Goal: Check status: Check status

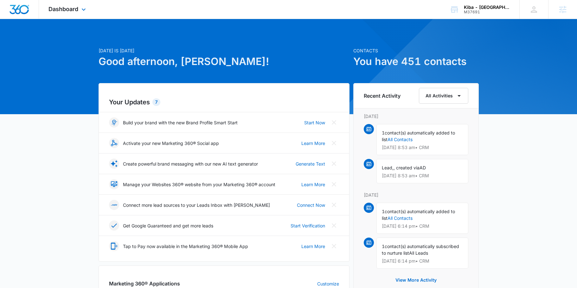
click at [77, 13] on div "Dashboard Apps Reputation Websites Forms CRM Email Social Shop Payments POS Con…" at bounding box center [68, 9] width 58 height 19
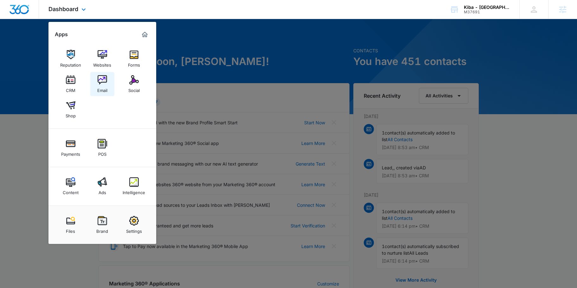
click at [102, 77] on img at bounding box center [103, 80] width 10 height 10
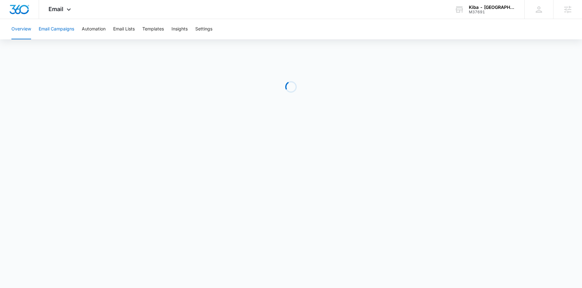
click at [57, 30] on button "Email Campaigns" at bounding box center [56, 29] width 35 height 20
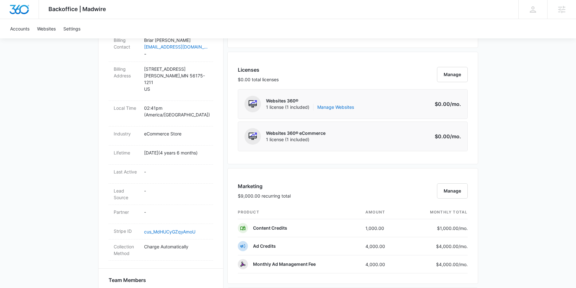
scroll to position [234, 0]
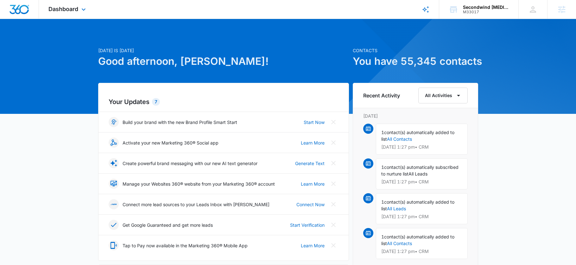
click at [65, 15] on div "Dashboard Apps Reputation Websites Forms CRM Email Social Shop Payments POS Con…" at bounding box center [68, 9] width 58 height 19
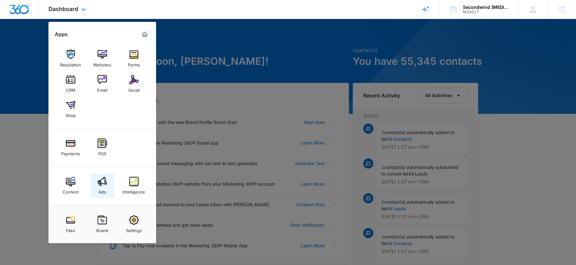
click at [101, 189] on div "Ads" at bounding box center [103, 191] width 8 height 8
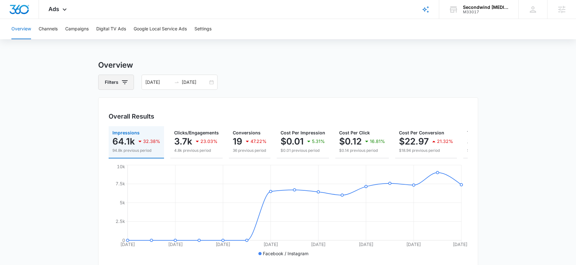
click at [123, 86] on button "Filters" at bounding box center [116, 82] width 36 height 15
click at [175, 104] on icon "Show Channel filters" at bounding box center [174, 106] width 8 height 8
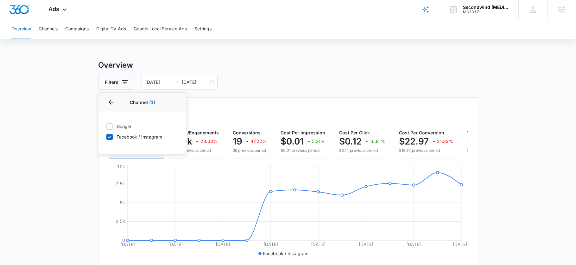
click at [306, 99] on div "Overall Results Impressions 64.1k 32.38% 94.8k previous period Clicks/Engagemen…" at bounding box center [288, 184] width 380 height 172
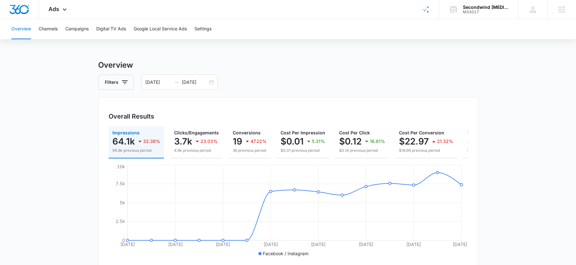
scroll to position [0, 65]
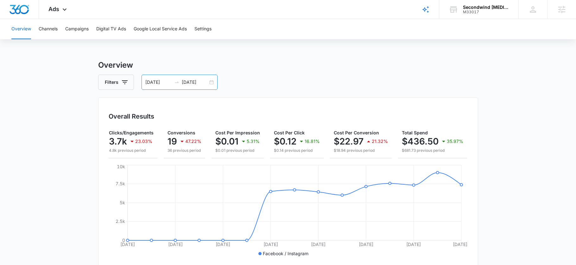
click at [184, 81] on input "09/15/2025" at bounding box center [195, 82] width 26 height 7
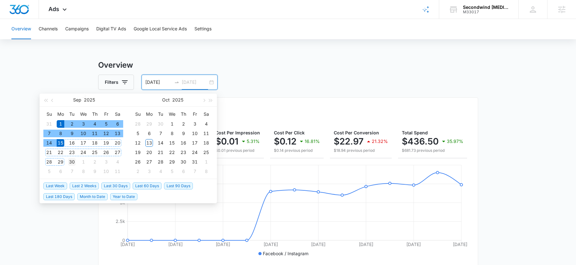
type input "09/30/2025"
click at [72, 163] on div "30" at bounding box center [72, 162] width 8 height 8
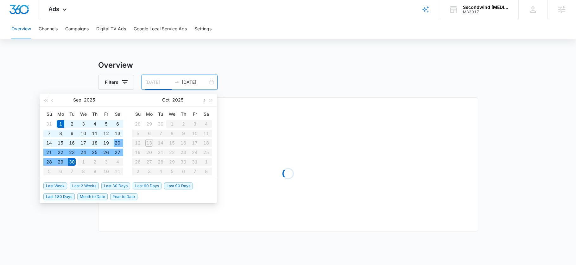
type input "09/01/2025"
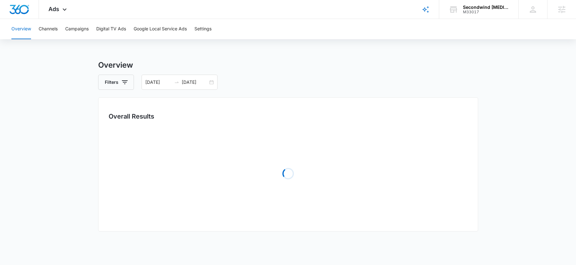
click at [255, 78] on div "Filters 09/01/2025 09/30/2025" at bounding box center [288, 82] width 380 height 15
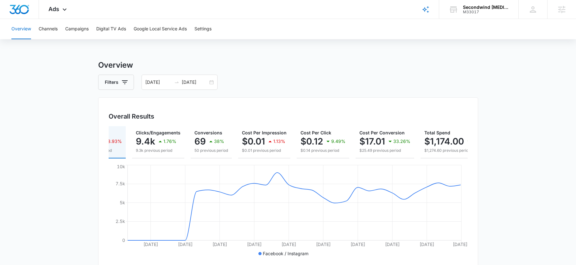
scroll to position [0, 62]
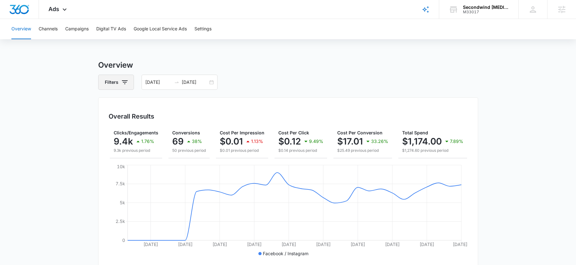
click at [130, 80] on button "Filters" at bounding box center [116, 82] width 36 height 15
click at [117, 104] on p "Channel" at bounding box center [114, 105] width 17 height 7
click at [173, 105] on icon "Show Channel filters" at bounding box center [174, 106] width 8 height 8
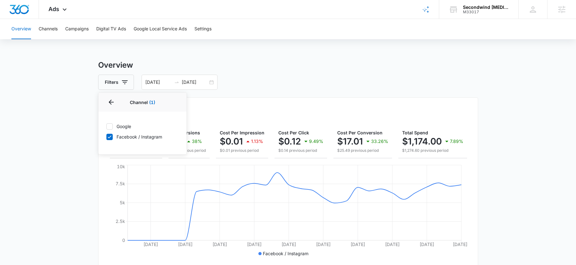
click at [273, 101] on div "Overall Results Impressions 161.3k 8.93% 177.1k previous period Clicks/Engageme…" at bounding box center [288, 184] width 380 height 172
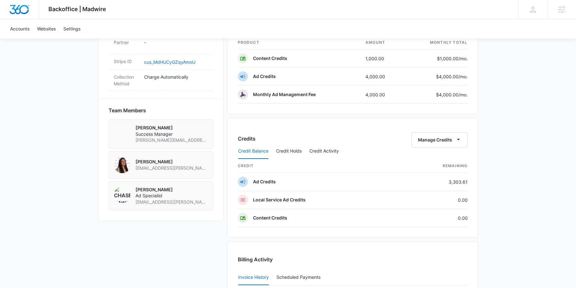
scroll to position [318, 0]
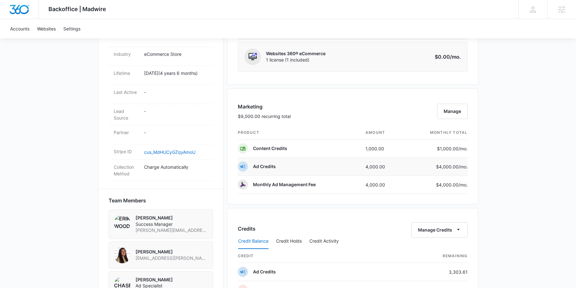
click at [266, 168] on p "Ad Credits" at bounding box center [264, 166] width 23 height 6
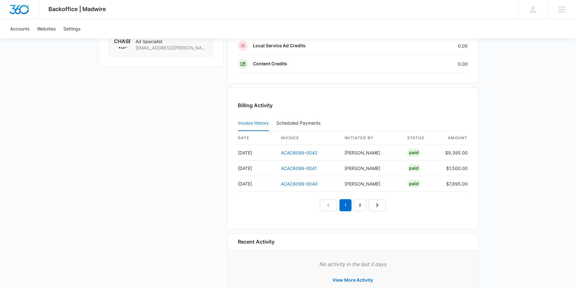
scroll to position [584, 0]
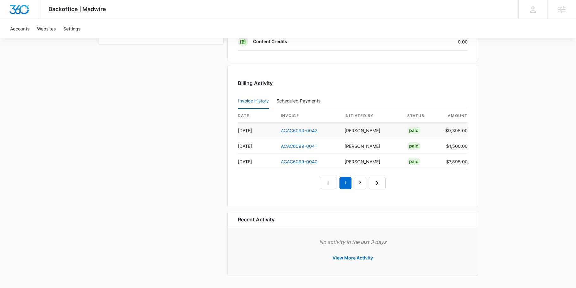
click at [294, 129] on link "ACAC6099-0042" at bounding box center [299, 130] width 36 height 5
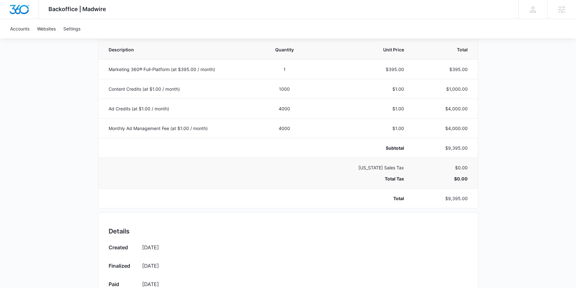
scroll to position [124, 0]
